Goal: Find specific page/section: Find specific page/section

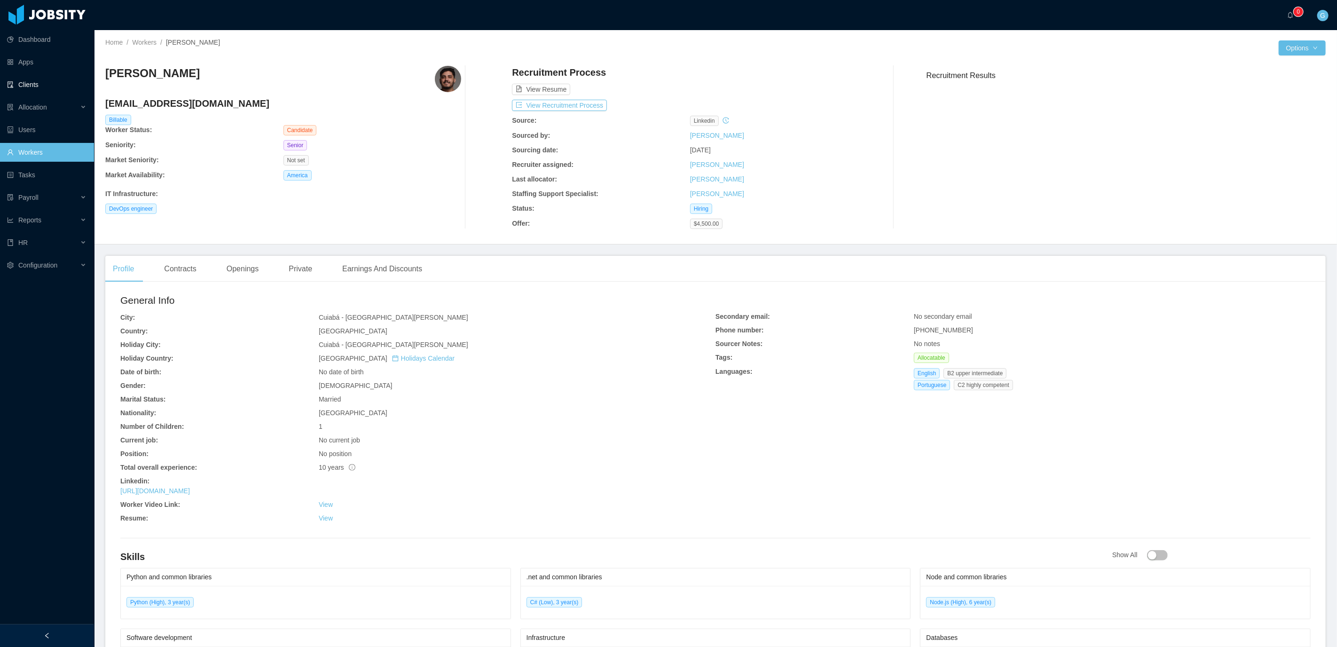
click at [38, 86] on link "Clients" at bounding box center [46, 84] width 79 height 19
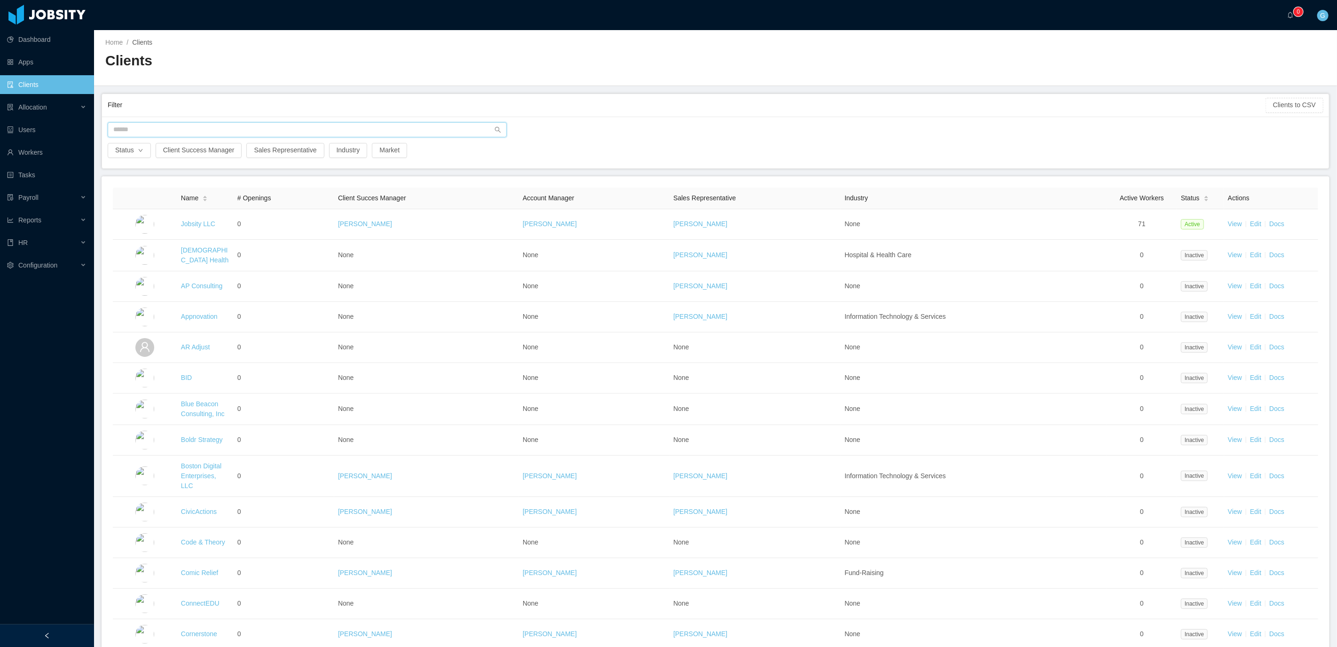
click at [186, 134] on input "text" at bounding box center [307, 129] width 399 height 15
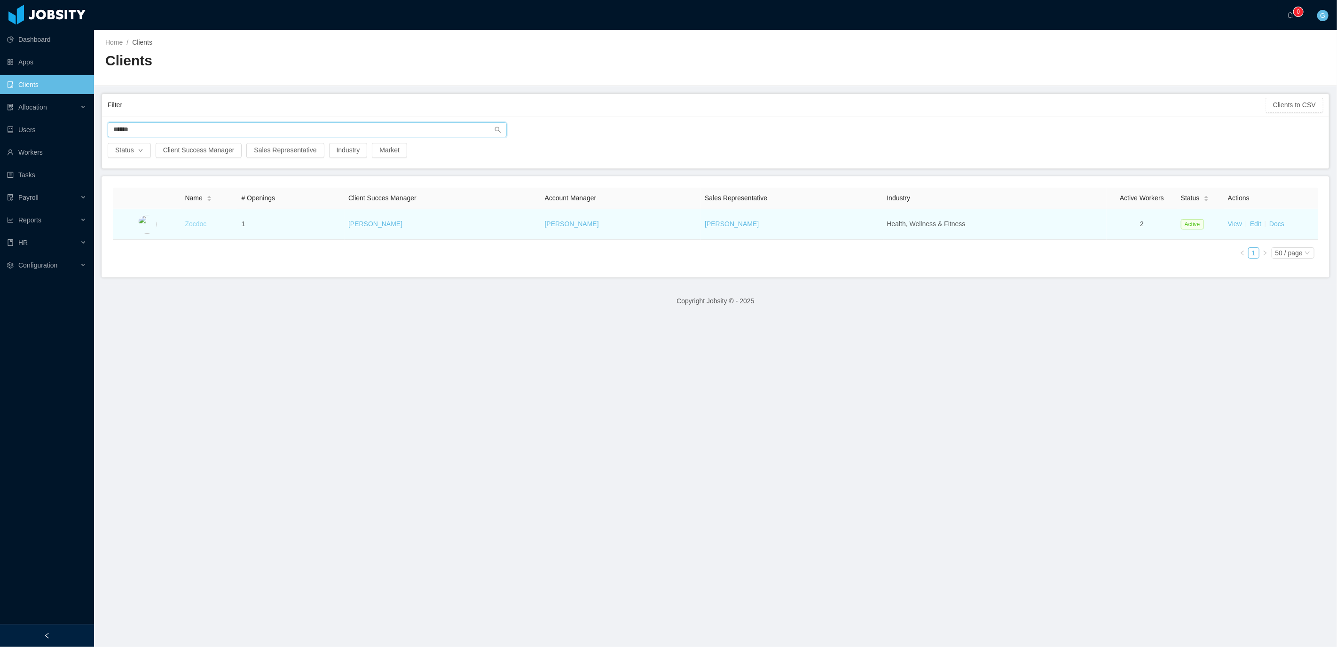
type input "******"
click at [197, 224] on link "Zocdoc" at bounding box center [196, 224] width 22 height 8
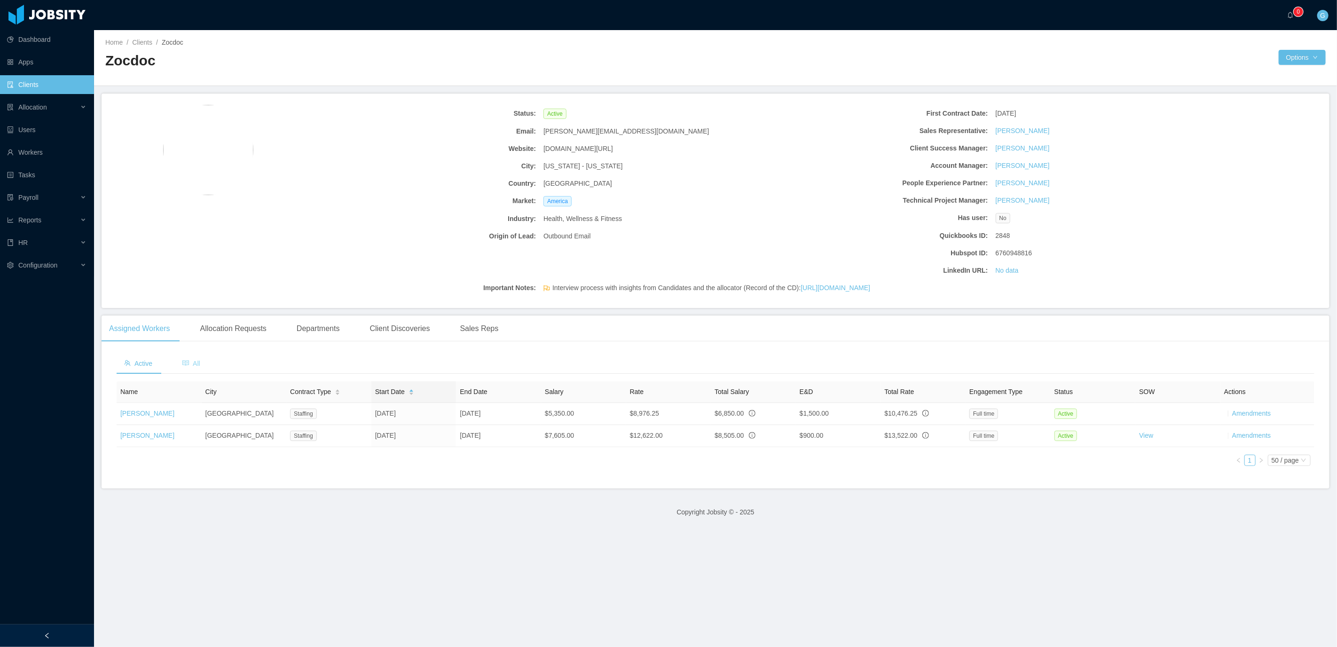
click at [184, 363] on icon "icon: read" at bounding box center [185, 363] width 7 height 7
click at [228, 323] on div "Allocation Requests" at bounding box center [233, 328] width 81 height 26
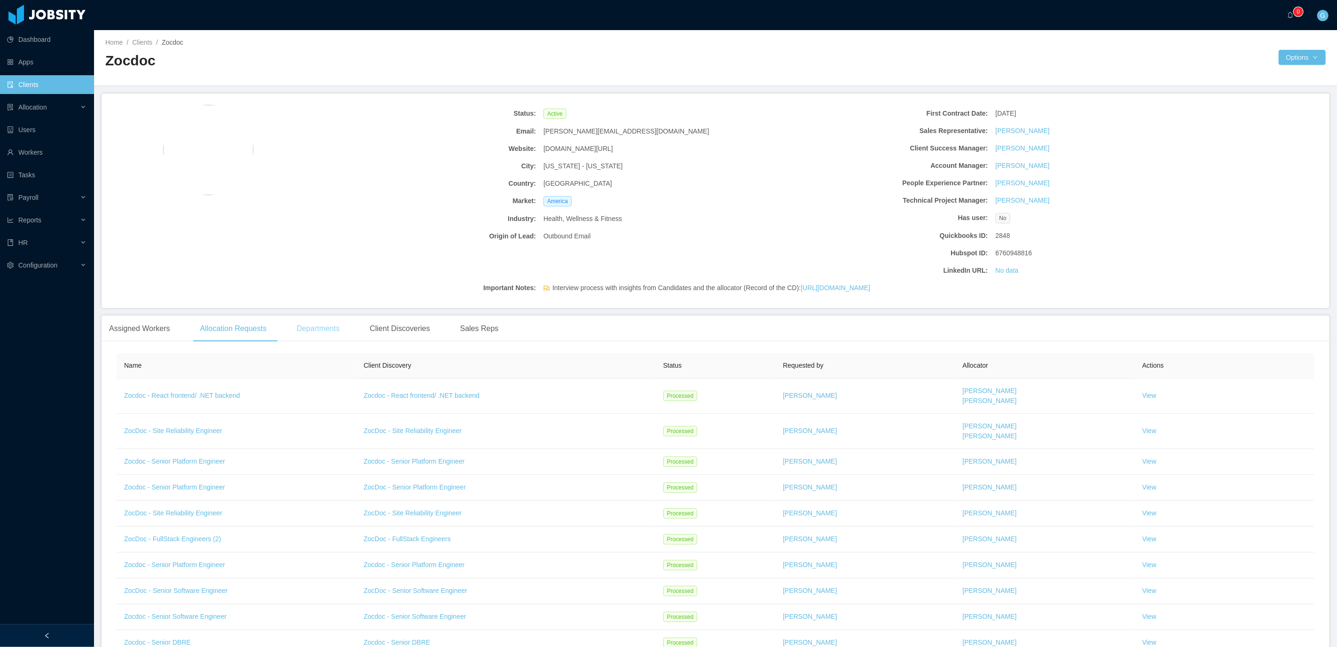
click at [319, 334] on div "Departments" at bounding box center [318, 328] width 58 height 26
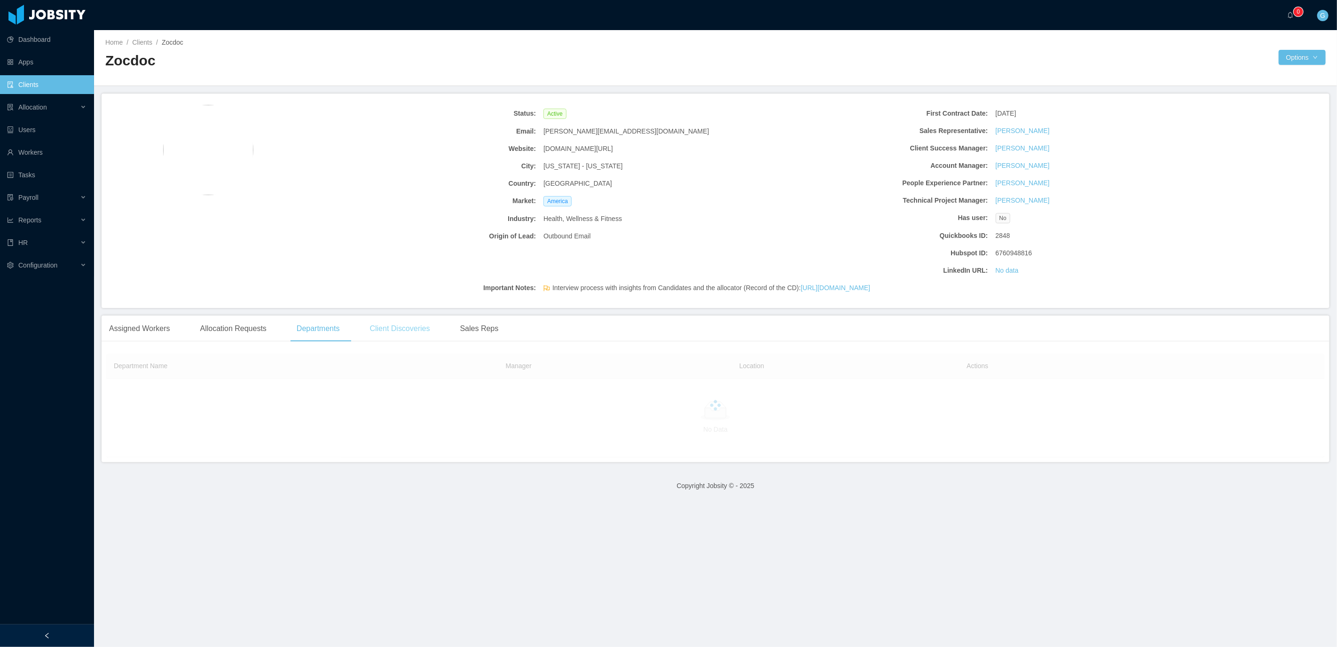
click at [400, 324] on div "Client Discoveries" at bounding box center [399, 328] width 75 height 26
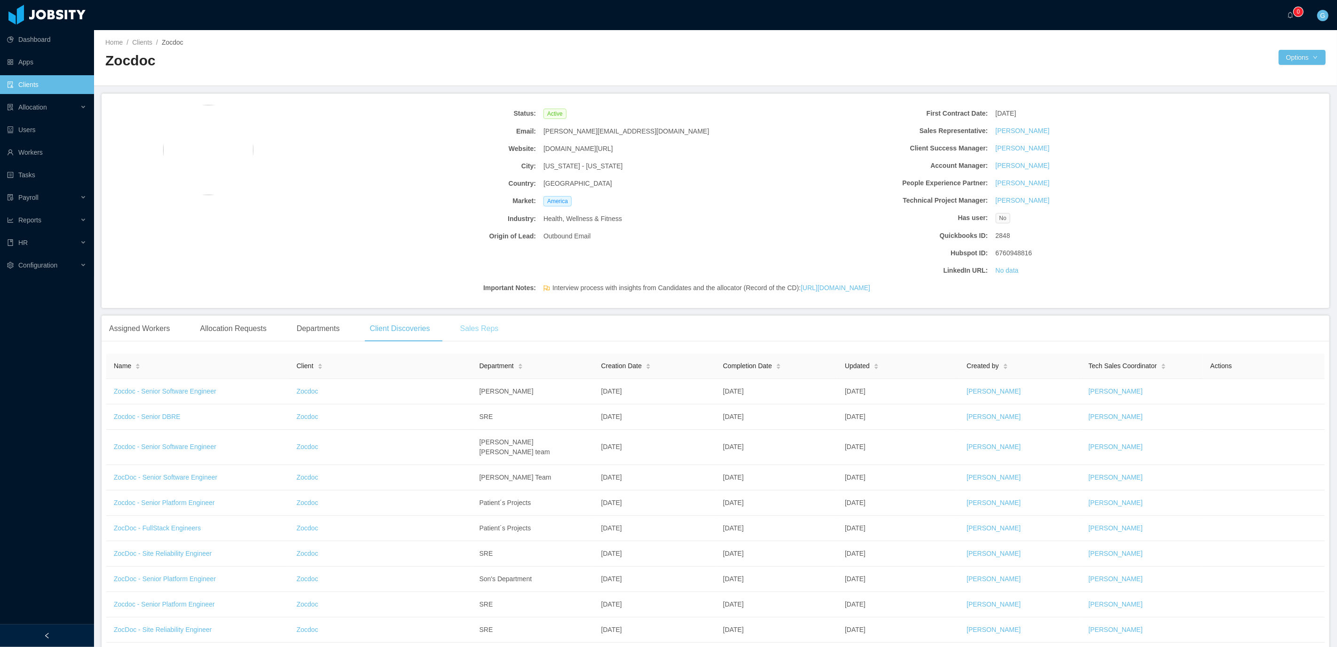
click at [488, 326] on div "Sales Reps" at bounding box center [480, 328] width 54 height 26
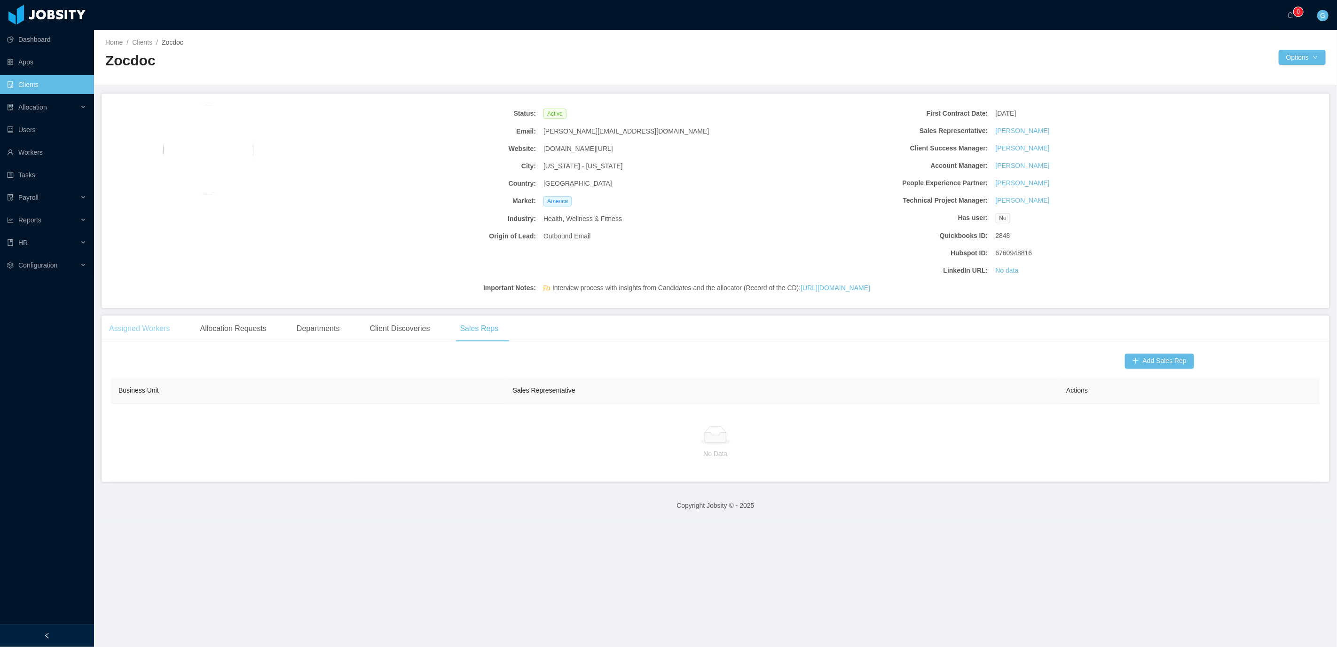
click at [163, 328] on div "Assigned Workers" at bounding box center [140, 328] width 76 height 26
